Goal: Task Accomplishment & Management: Manage account settings

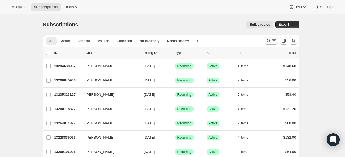
click at [269, 40] on icon "Search and filter results" at bounding box center [268, 40] width 5 height 5
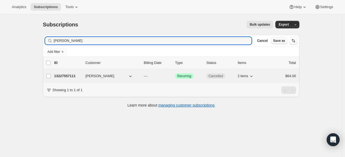
type input "[PERSON_NAME]"
click at [72, 74] on p "13227557111" at bounding box center [67, 75] width 27 height 5
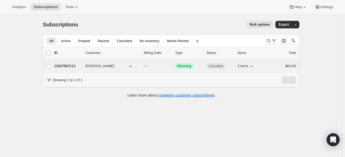
click at [68, 64] on p "13227557111" at bounding box center [67, 65] width 27 height 5
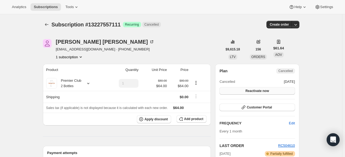
click at [263, 90] on span "Reactivate now" at bounding box center [256, 91] width 23 height 4
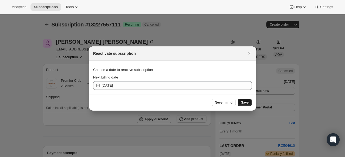
click at [248, 104] on span "Save" at bounding box center [245, 102] width 8 height 4
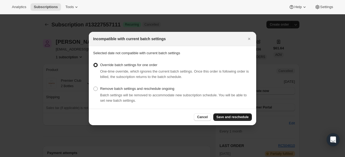
click at [237, 116] on span "Save and reschedule" at bounding box center [232, 117] width 32 height 4
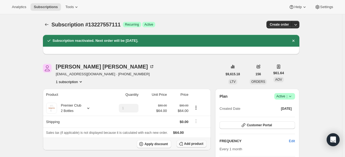
click at [202, 145] on span "Add product" at bounding box center [193, 144] width 19 height 4
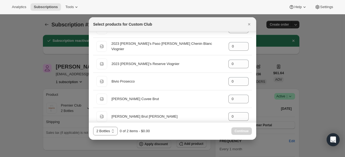
scroll to position [674, 0]
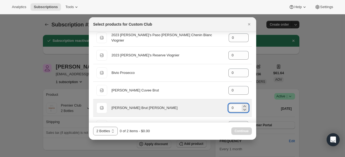
click at [232, 104] on input "0" at bounding box center [234, 108] width 12 height 9
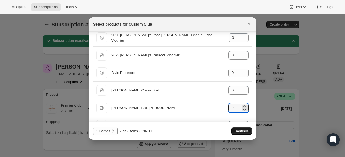
type input "2"
click at [241, 131] on span "Continue" at bounding box center [241, 131] width 14 height 4
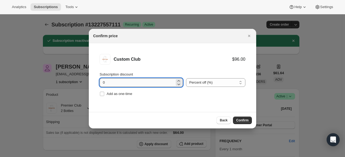
click at [101, 82] on input "0" at bounding box center [136, 82] width 75 height 9
type input "20"
click at [241, 118] on button "Confirm" at bounding box center [242, 120] width 19 height 8
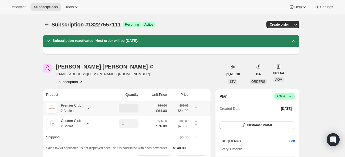
click at [197, 107] on icon "Product actions" at bounding box center [195, 107] width 5 height 5
click at [194, 129] on span "Remove" at bounding box center [197, 127] width 13 height 4
type input "0"
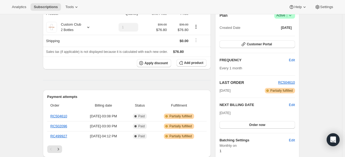
scroll to position [108, 0]
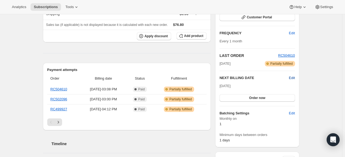
click at [293, 78] on span "Edit" at bounding box center [292, 77] width 6 height 5
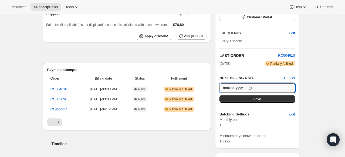
click at [251, 86] on input "2025-09-16" at bounding box center [256, 87] width 75 height 9
type input "2025-10-01"
click at [264, 99] on button "Save" at bounding box center [256, 99] width 75 height 8
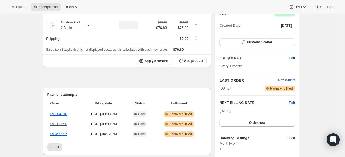
click at [294, 56] on span "Edit" at bounding box center [292, 57] width 6 height 5
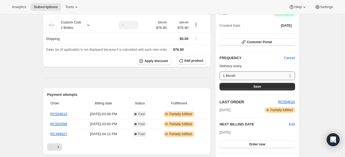
click at [261, 74] on select "1 Month Custom..." at bounding box center [256, 75] width 75 height 9
select select "custom"
click at [221, 71] on select "1 Month Custom..." at bounding box center [256, 75] width 75 height 9
select select "MONTH"
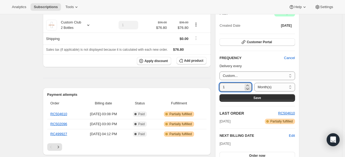
click at [248, 87] on icon at bounding box center [247, 88] width 5 height 5
click at [246, 84] on icon at bounding box center [247, 85] width 5 height 5
type input "2"
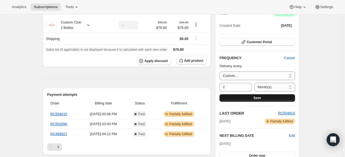
click at [249, 98] on button "Save" at bounding box center [256, 98] width 75 height 8
